Goal: Task Accomplishment & Management: Complete application form

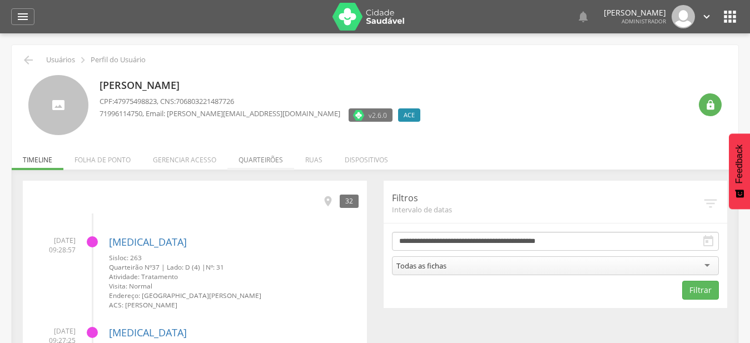
click at [247, 165] on li "Quarteirões" at bounding box center [260, 157] width 67 height 26
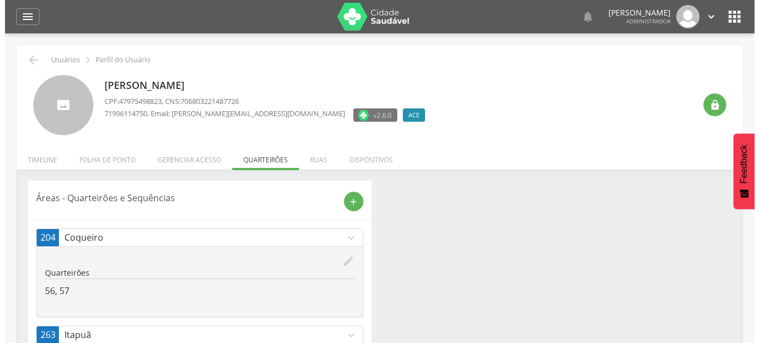
scroll to position [33, 0]
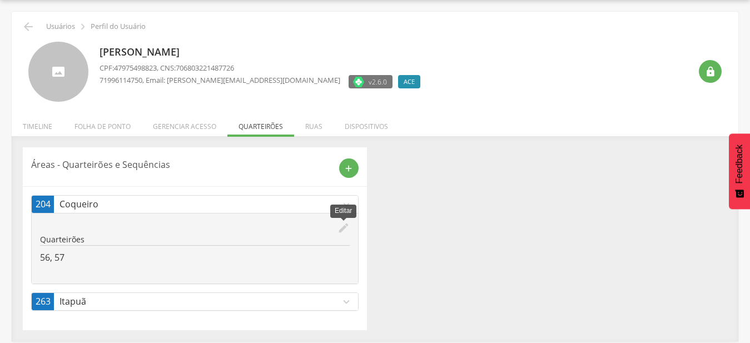
click at [339, 233] on icon "edit" at bounding box center [343, 228] width 12 height 12
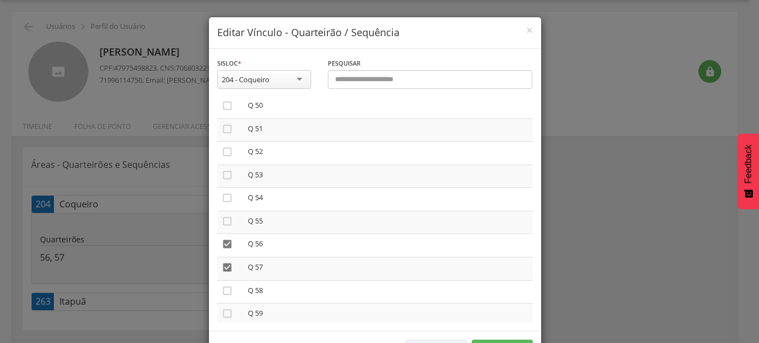
scroll to position [1255, 0]
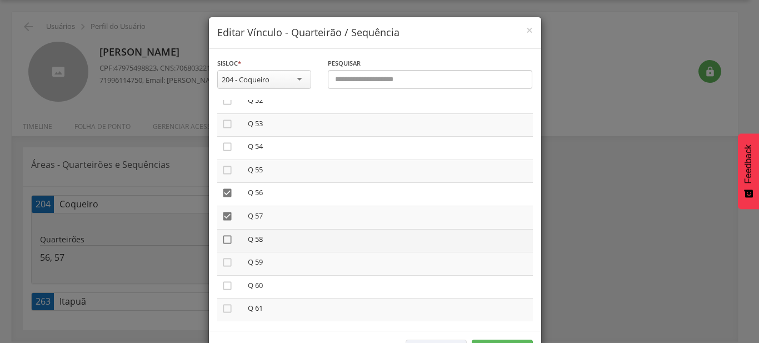
click at [222, 234] on icon "" at bounding box center [227, 239] width 11 height 11
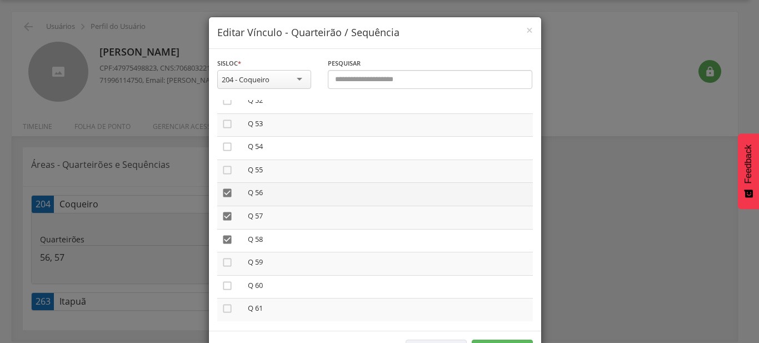
click at [225, 187] on icon "" at bounding box center [227, 192] width 11 height 11
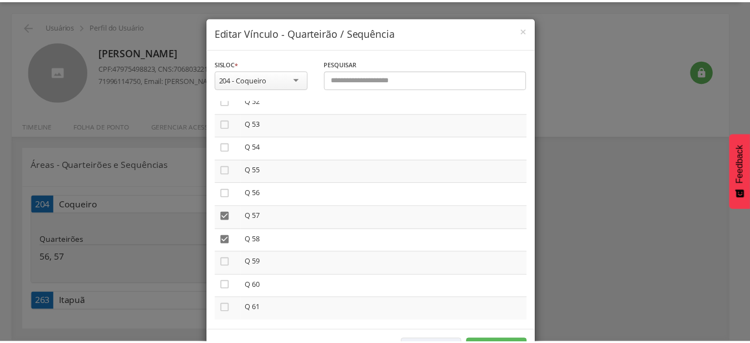
scroll to position [41, 0]
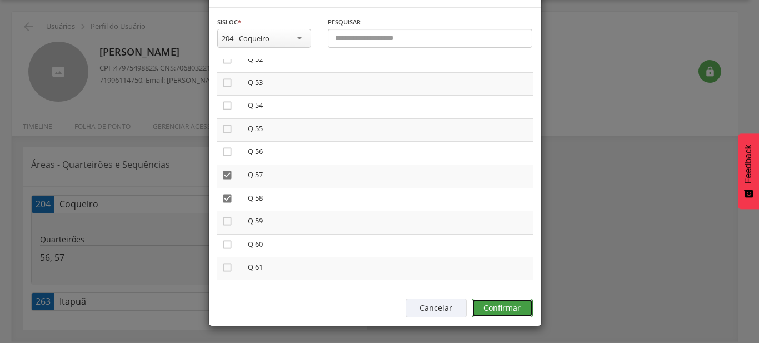
click at [518, 304] on button "Confirmar" at bounding box center [502, 308] width 61 height 19
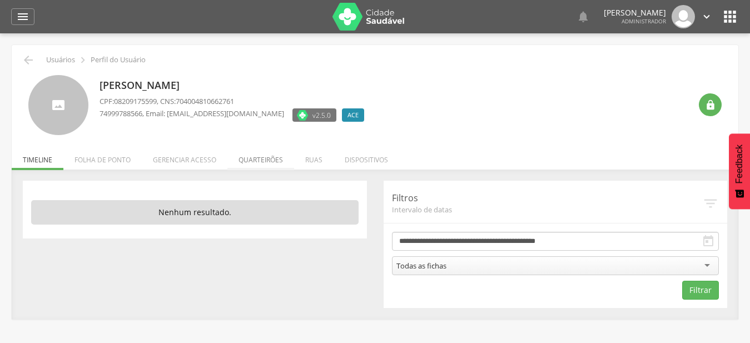
click at [259, 168] on li "Quarteirões" at bounding box center [260, 157] width 67 height 26
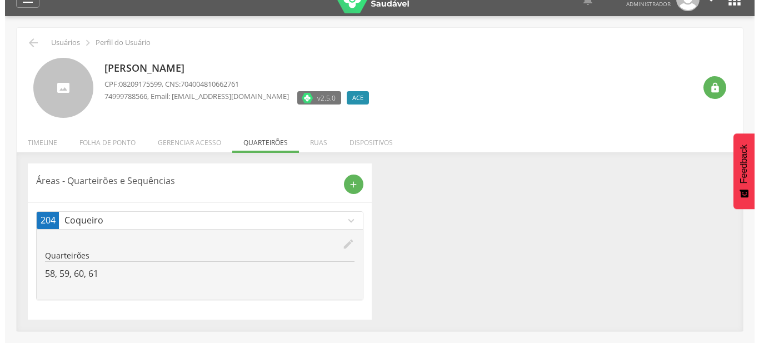
scroll to position [33, 0]
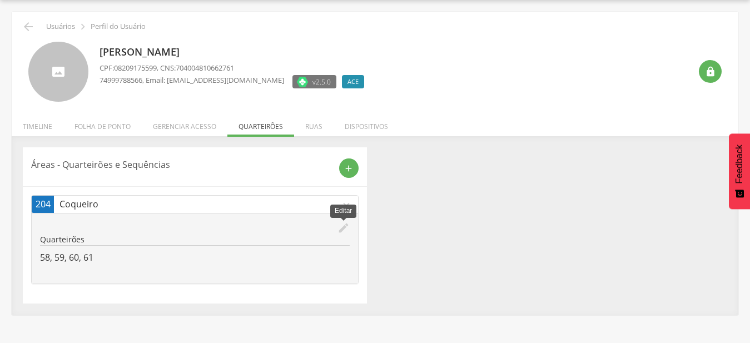
click at [348, 230] on icon "edit" at bounding box center [343, 228] width 12 height 12
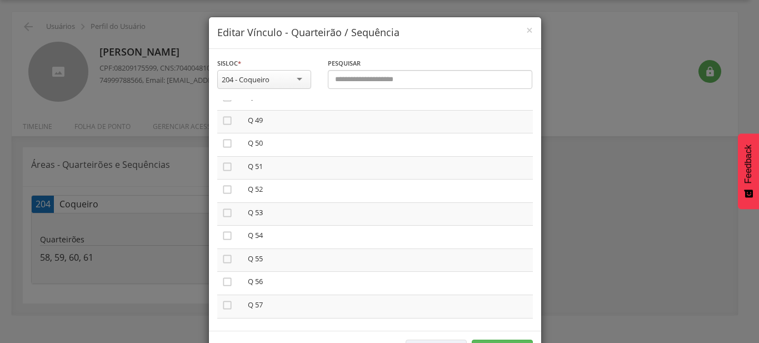
scroll to position [1255, 0]
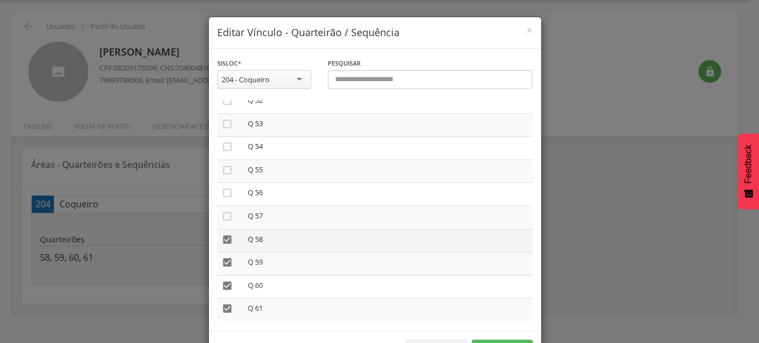
click at [227, 234] on icon "" at bounding box center [227, 239] width 11 height 11
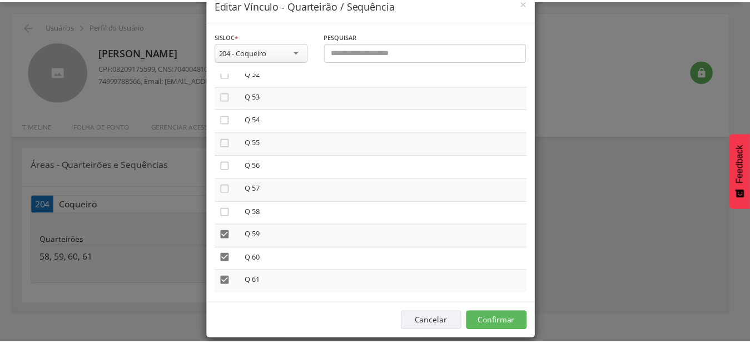
scroll to position [41, 0]
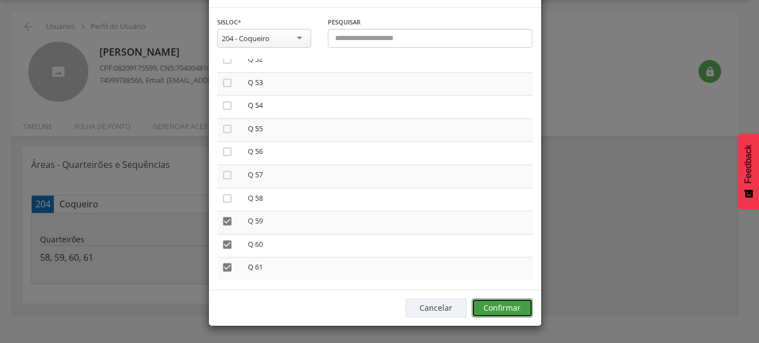
click at [485, 315] on button "Confirmar" at bounding box center [502, 308] width 61 height 19
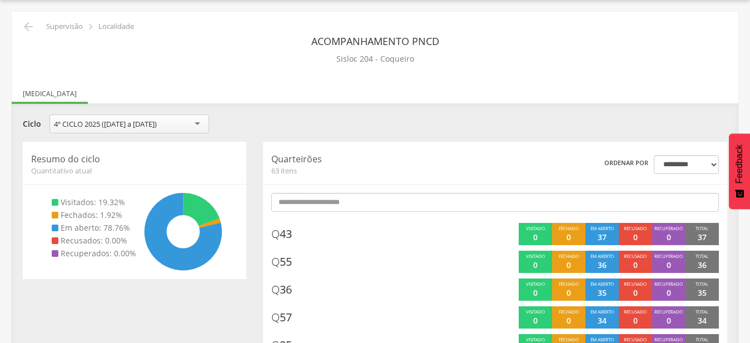
click at [359, 205] on input "text" at bounding box center [495, 202] width 448 height 19
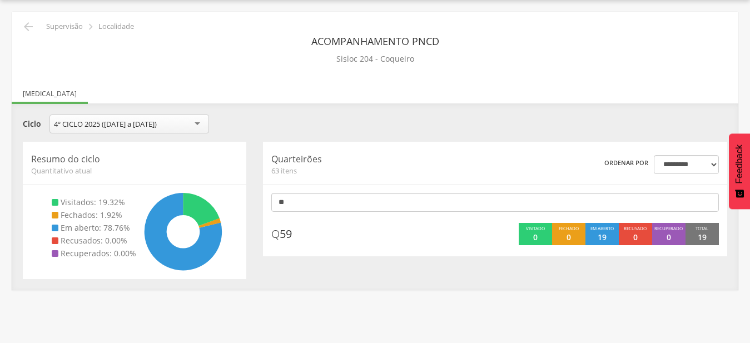
type input "*"
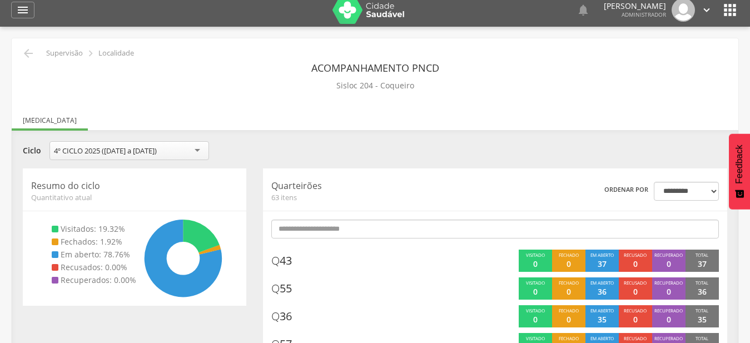
scroll to position [0, 0]
